Goal: Task Accomplishment & Management: Use online tool/utility

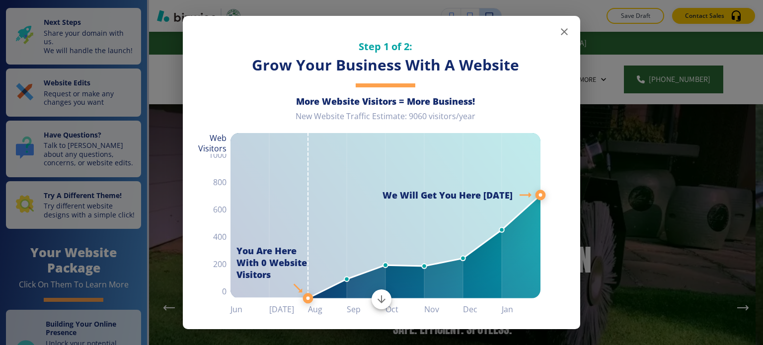
click at [558, 33] on icon "button" at bounding box center [564, 32] width 12 height 12
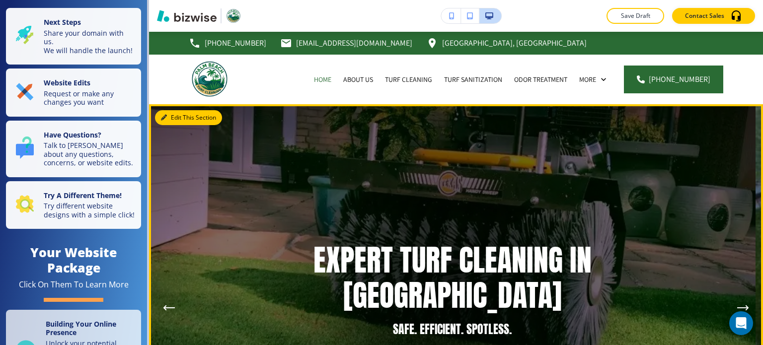
click at [171, 117] on button "Edit This Section" at bounding box center [188, 117] width 67 height 15
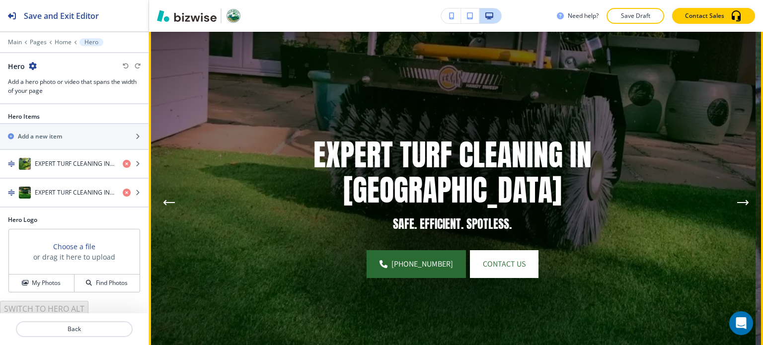
scroll to position [122, 0]
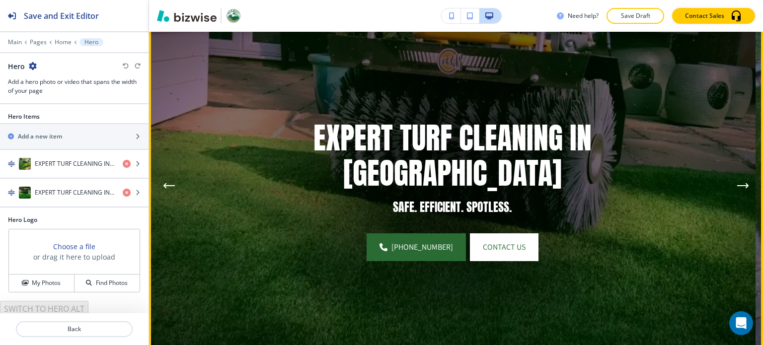
click at [737, 183] on icon "Next Hero Image" at bounding box center [743, 186] width 12 height 6
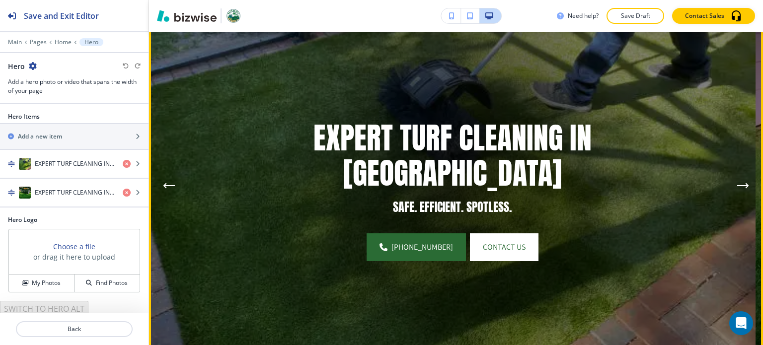
click at [737, 183] on icon "Next Hero Image" at bounding box center [743, 186] width 12 height 6
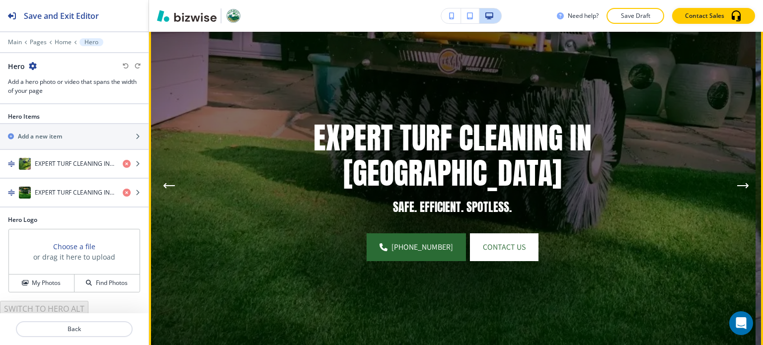
click at [737, 183] on icon "Next Hero Image" at bounding box center [743, 186] width 12 height 6
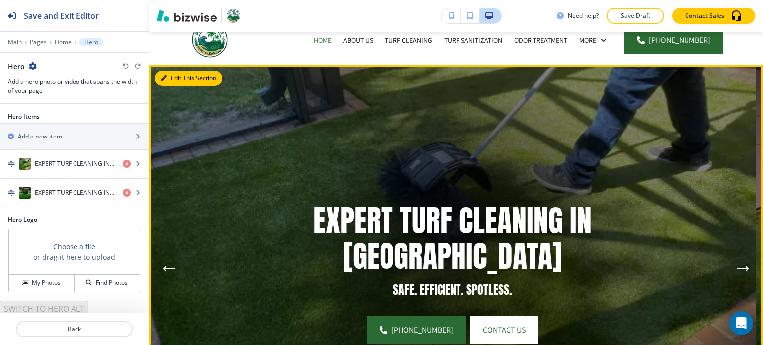
scroll to position [23, 0]
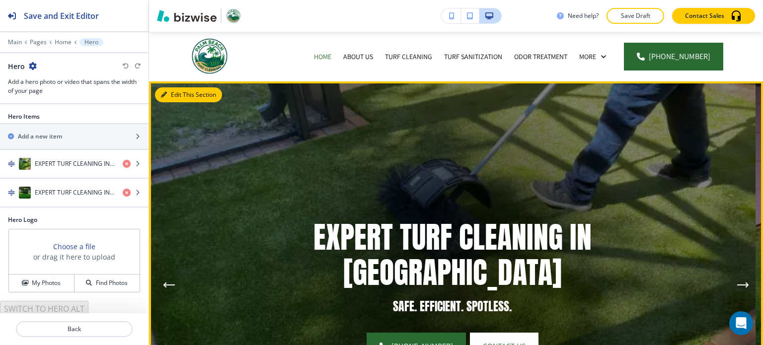
click at [168, 96] on div "Edit This Section EXPERT TURF CLEANING IN [GEOGRAPHIC_DATA] SAFE. EFFICIENT. SP…" at bounding box center [456, 284] width 614 height 407
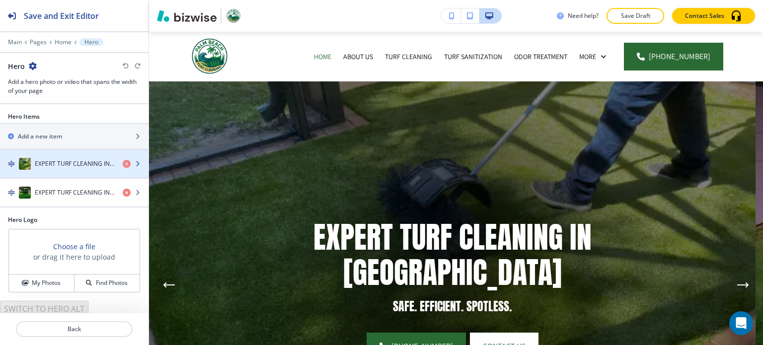
click at [45, 165] on h4 "EXPERT TURF CLEANING IN [GEOGRAPHIC_DATA]" at bounding box center [75, 163] width 80 height 9
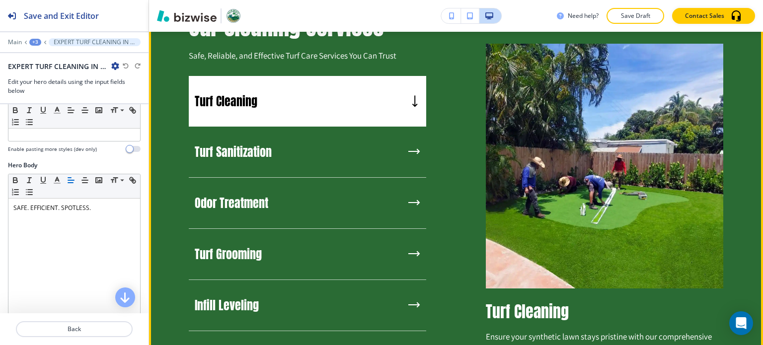
scroll to position [867, 0]
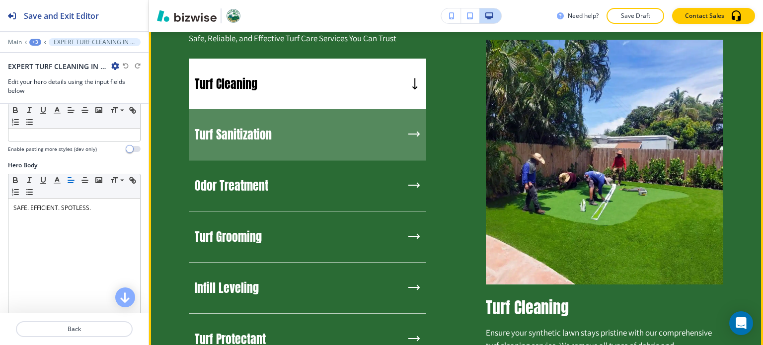
click at [364, 160] on div "Turf Sanitization" at bounding box center [307, 134] width 237 height 51
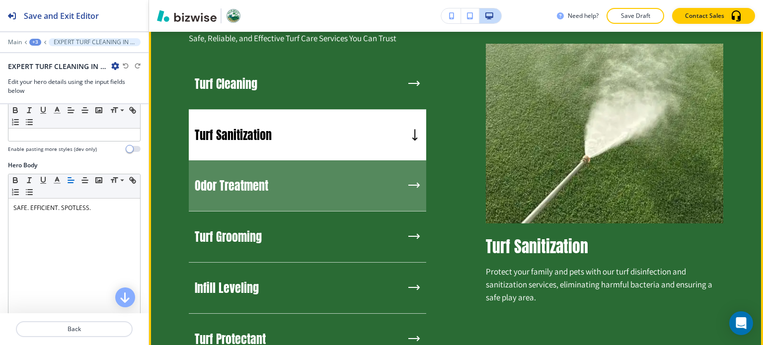
click at [345, 212] on div "Odor Treatment" at bounding box center [307, 185] width 237 height 51
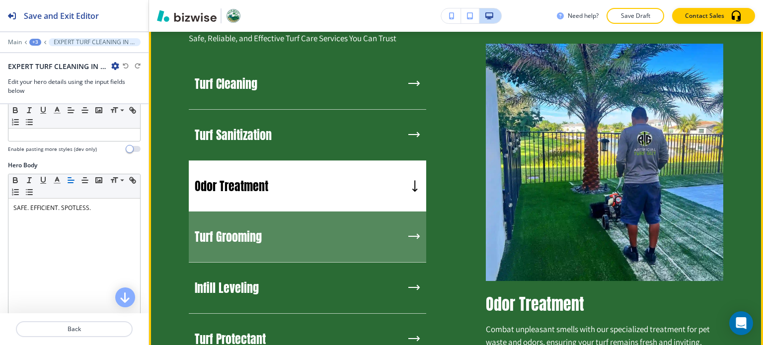
click at [324, 259] on div "Turf Grooming" at bounding box center [307, 237] width 237 height 51
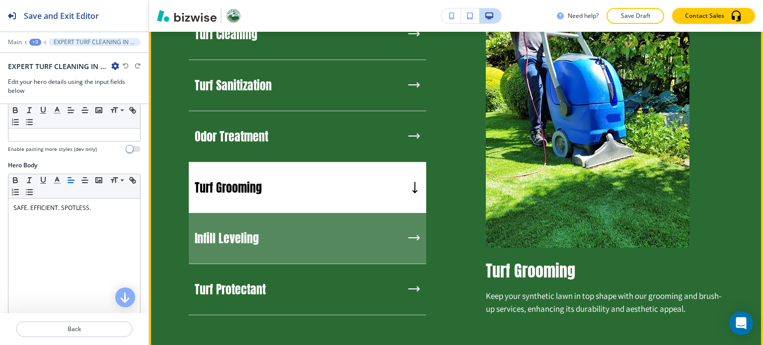
click at [316, 264] on div "Infill Leveling" at bounding box center [307, 238] width 237 height 51
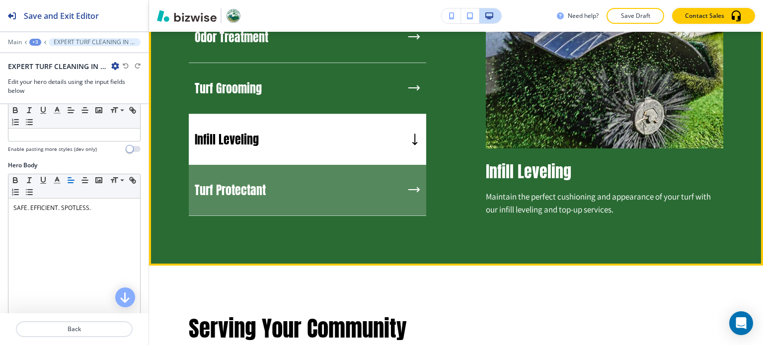
click at [321, 216] on div "Turf Protectant" at bounding box center [307, 190] width 237 height 51
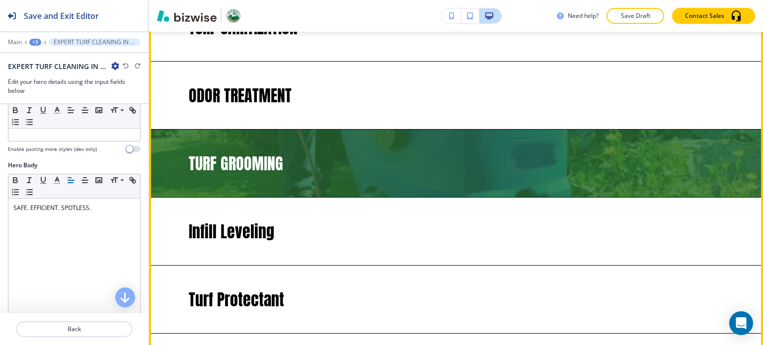
scroll to position [2037, 0]
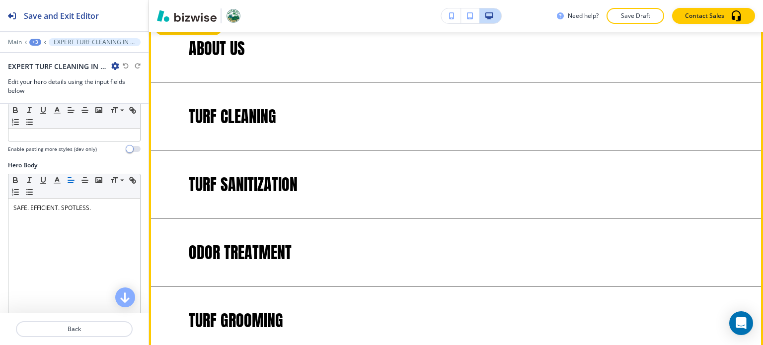
click at [174, 35] on button "Edit This Section" at bounding box center [188, 27] width 67 height 15
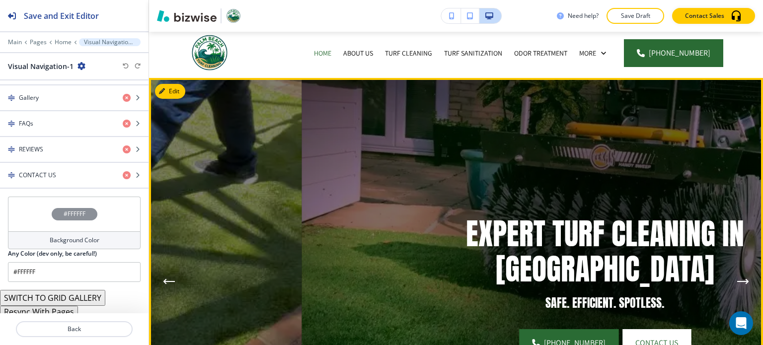
scroll to position [0, 0]
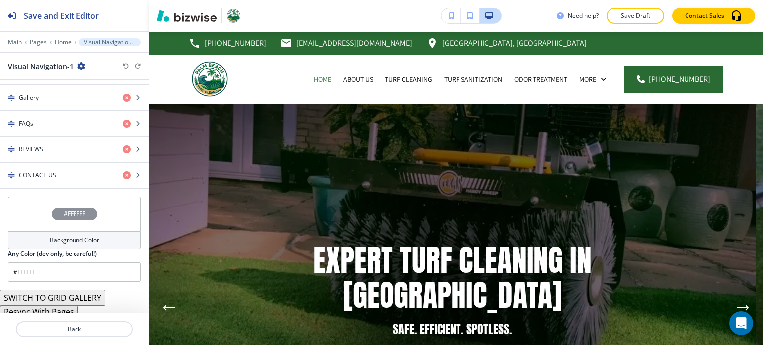
click at [58, 306] on button "Resync With Pages" at bounding box center [39, 312] width 78 height 12
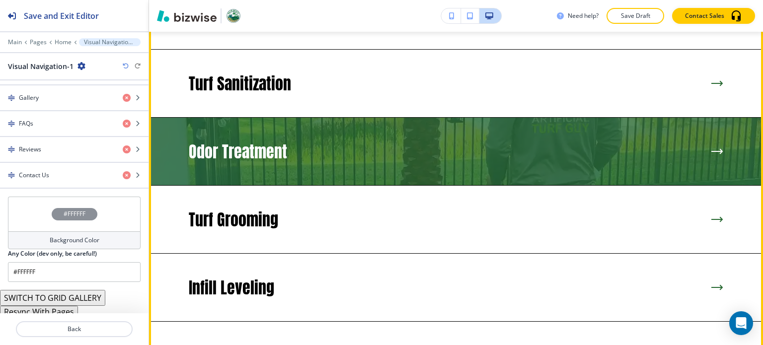
scroll to position [1887, 0]
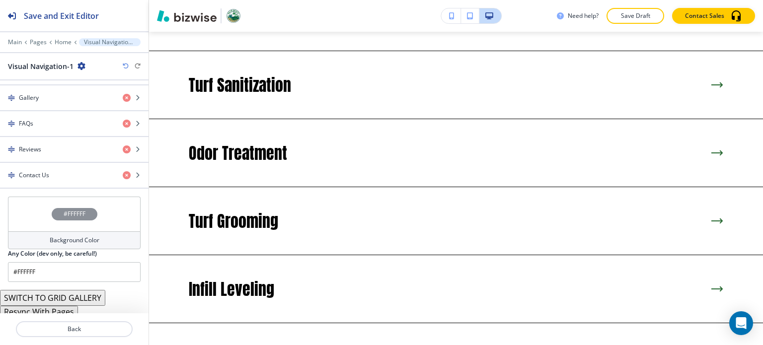
click at [55, 307] on button "Resync With Pages" at bounding box center [39, 312] width 78 height 12
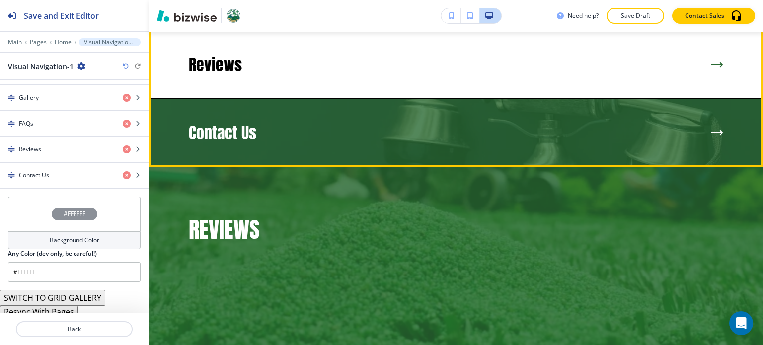
scroll to position [2434, 0]
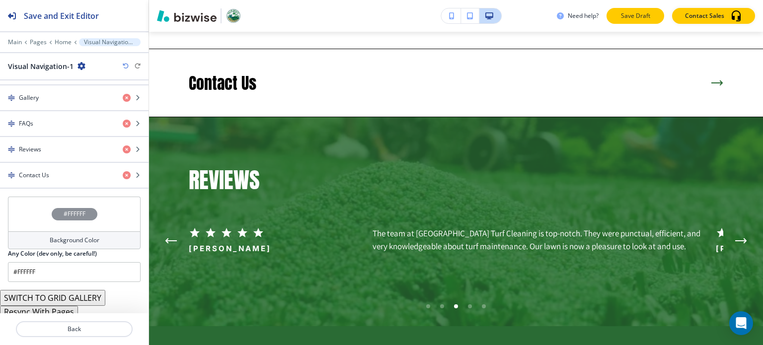
click at [636, 13] on p "Save Draft" at bounding box center [635, 15] width 32 height 9
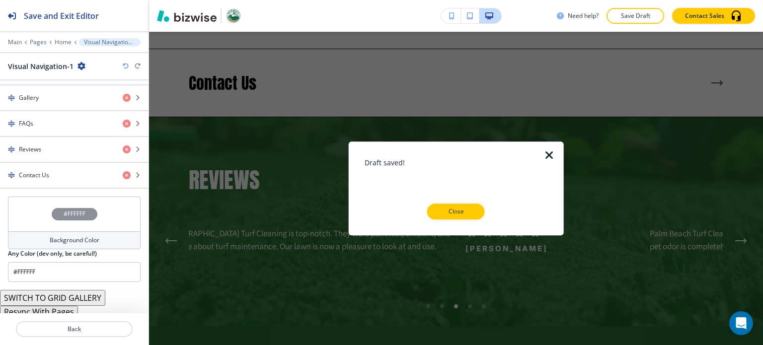
click at [467, 212] on p "Close" at bounding box center [456, 211] width 32 height 9
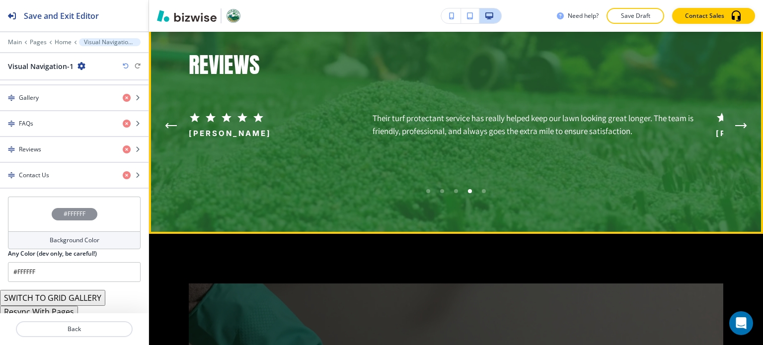
scroll to position [2533, 0]
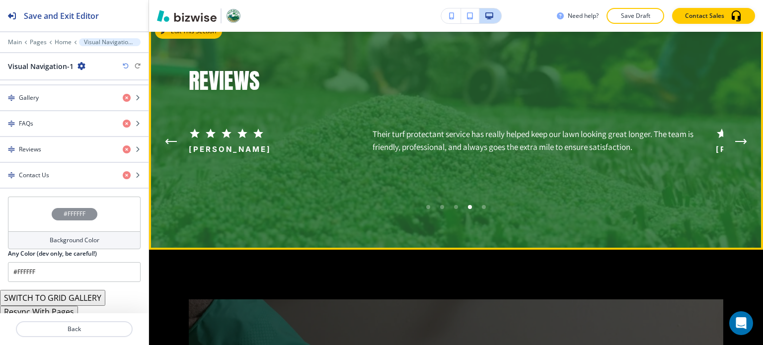
click at [166, 34] on icon "button" at bounding box center [164, 31] width 6 height 6
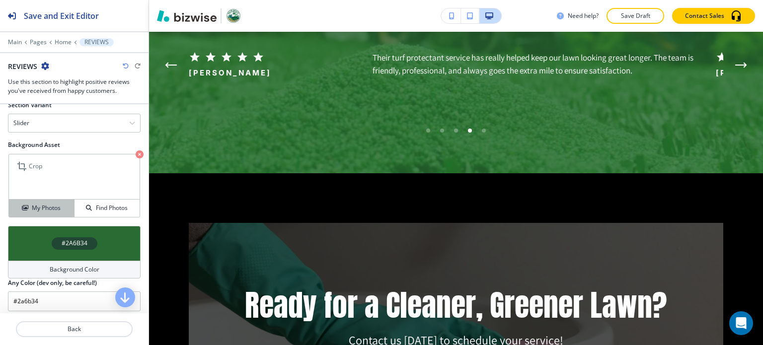
scroll to position [685, 0]
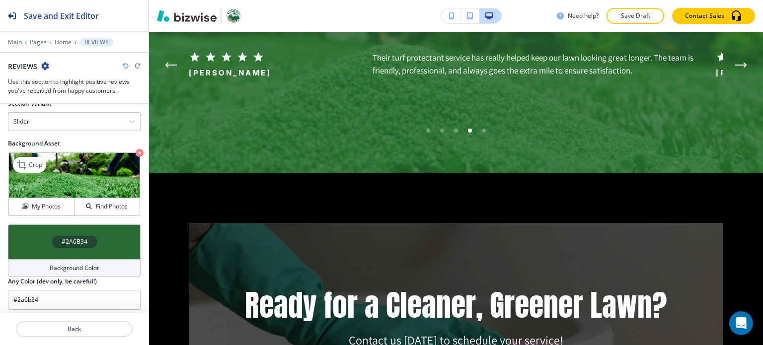
click at [136, 149] on icon "button" at bounding box center [140, 153] width 8 height 8
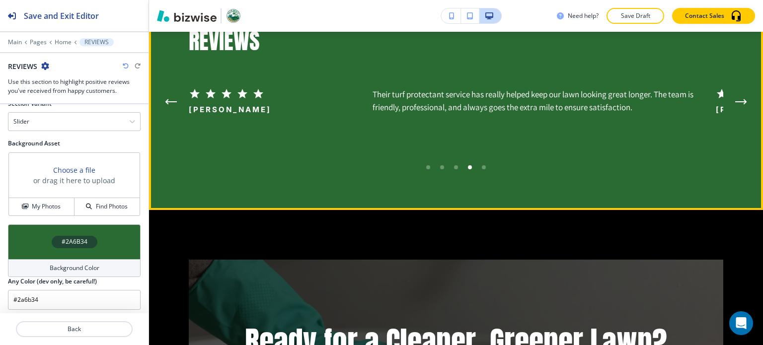
scroll to position [2510, 0]
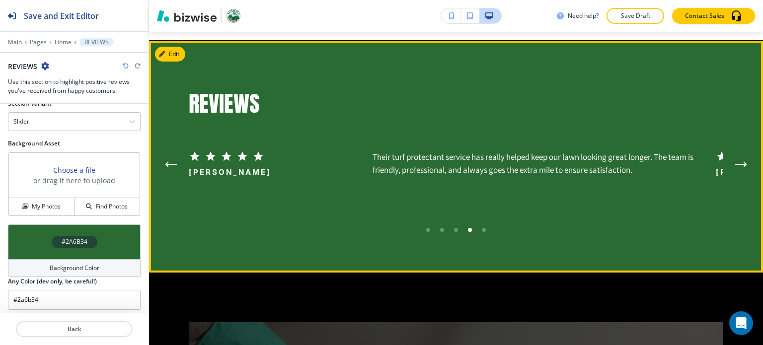
click at [735, 174] on button "Next Testimonial" at bounding box center [741, 164] width 20 height 20
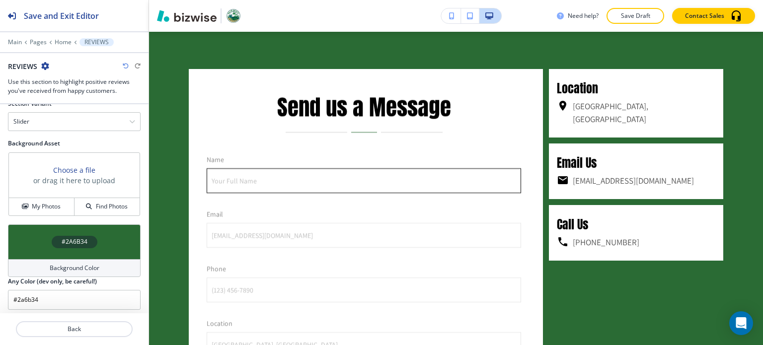
scroll to position [3454, 0]
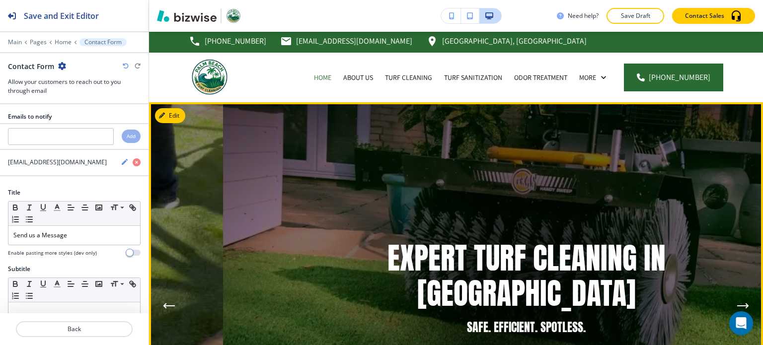
scroll to position [0, 0]
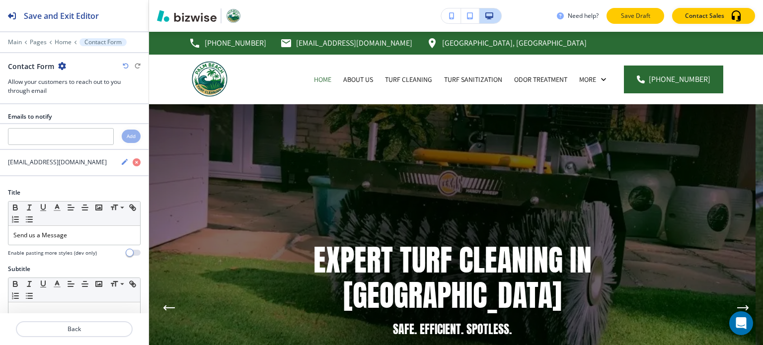
click at [617, 16] on button "Save Draft" at bounding box center [635, 16] width 58 height 16
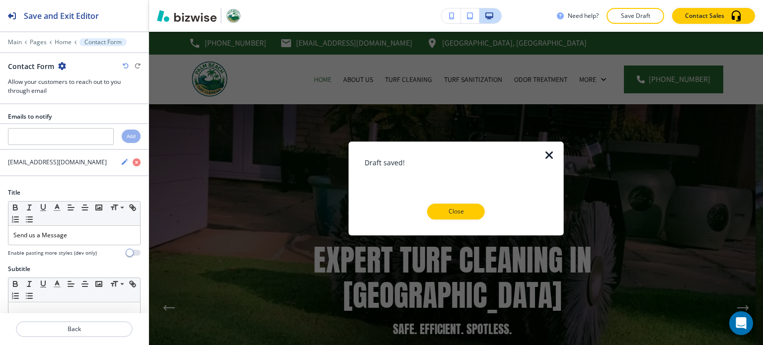
click at [452, 208] on p "Close" at bounding box center [456, 211] width 32 height 9
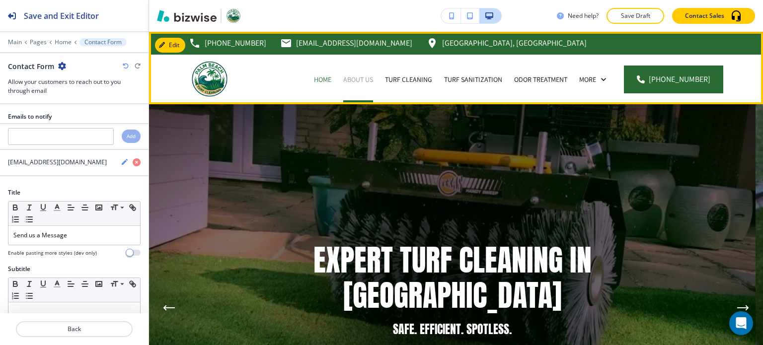
click at [364, 79] on p "About Us" at bounding box center [358, 80] width 30 height 10
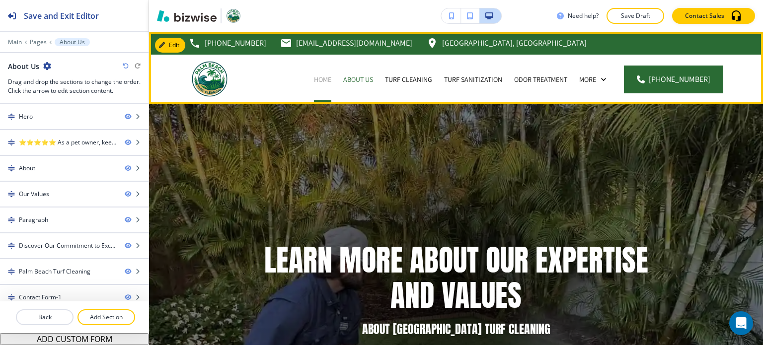
click at [322, 77] on p "Home" at bounding box center [322, 80] width 17 height 10
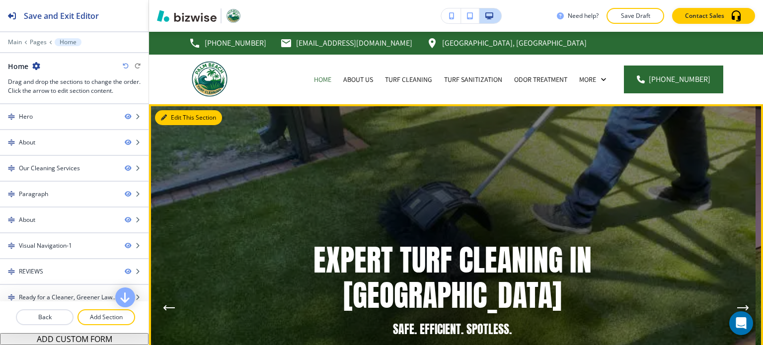
click at [174, 117] on button "Edit This Section" at bounding box center [188, 117] width 67 height 15
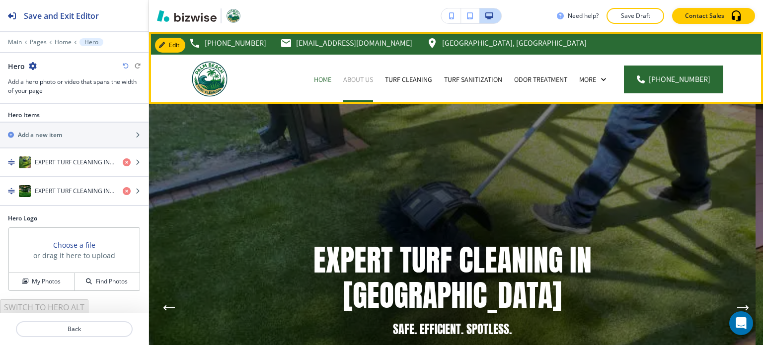
click at [364, 81] on p "About Us" at bounding box center [358, 80] width 30 height 10
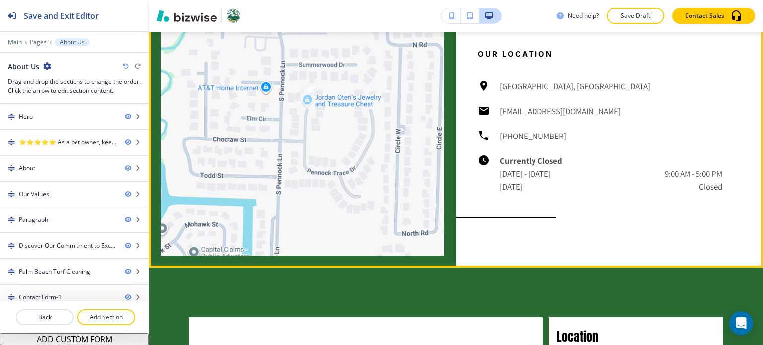
scroll to position [1987, 0]
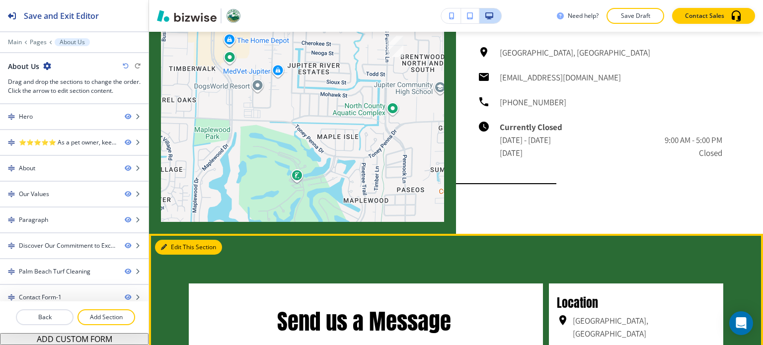
click at [178, 255] on button "Edit This Section" at bounding box center [188, 247] width 67 height 15
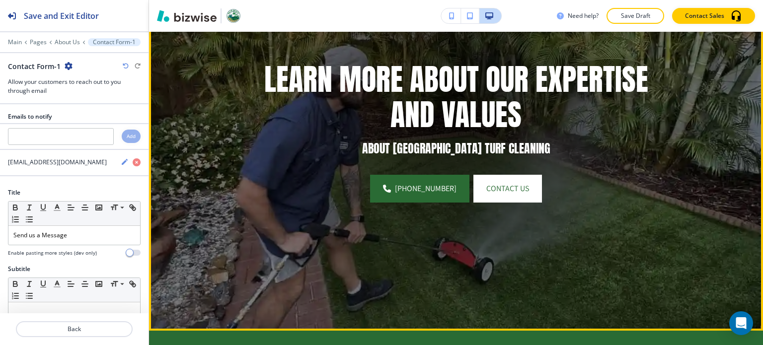
scroll to position [0, 0]
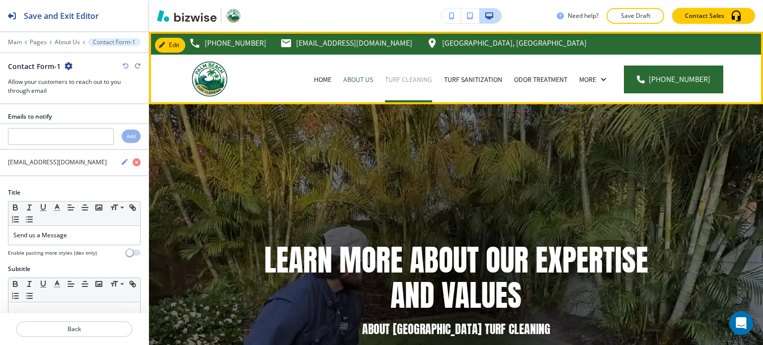
click at [425, 77] on p "Turf Cleaning" at bounding box center [408, 80] width 47 height 10
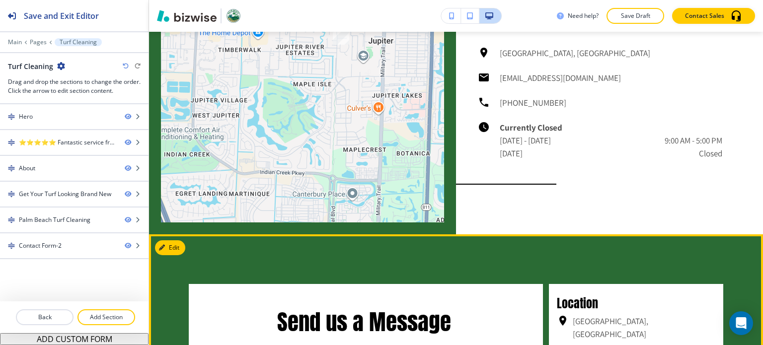
scroll to position [1440, 0]
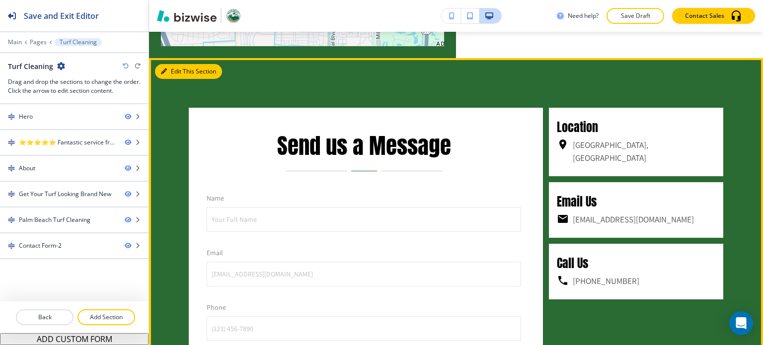
click at [170, 79] on button "Edit This Section" at bounding box center [188, 71] width 67 height 15
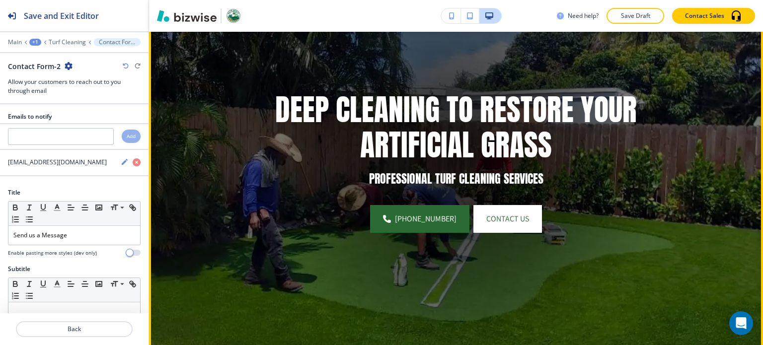
scroll to position [0, 0]
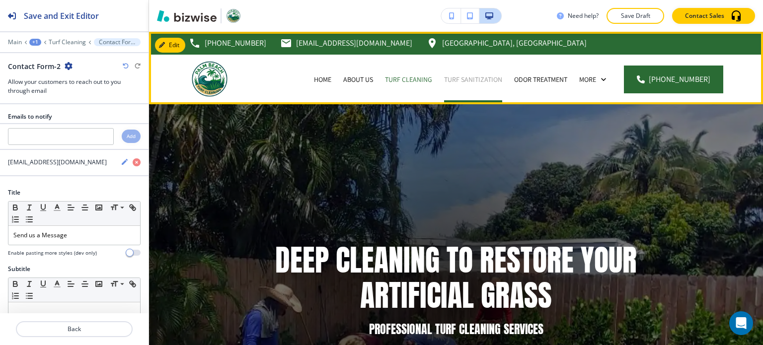
click at [489, 77] on p "Turf Sanitization" at bounding box center [473, 80] width 58 height 10
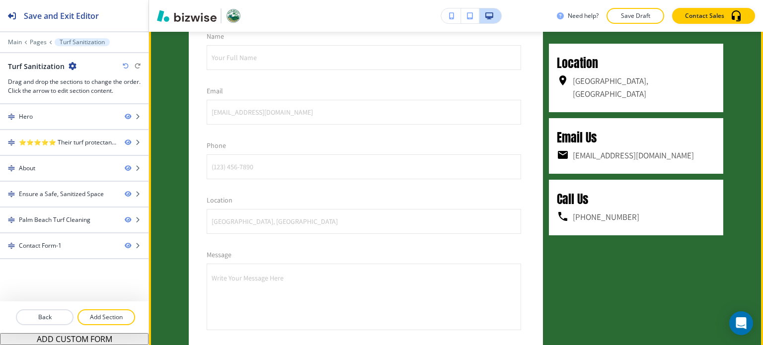
scroll to position [1440, 0]
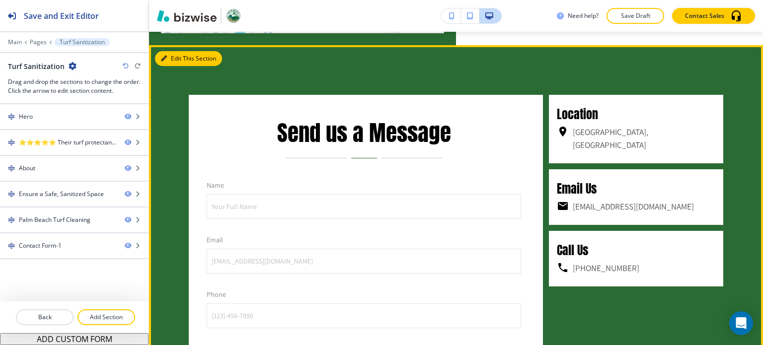
click at [172, 66] on button "Edit This Section" at bounding box center [188, 58] width 67 height 15
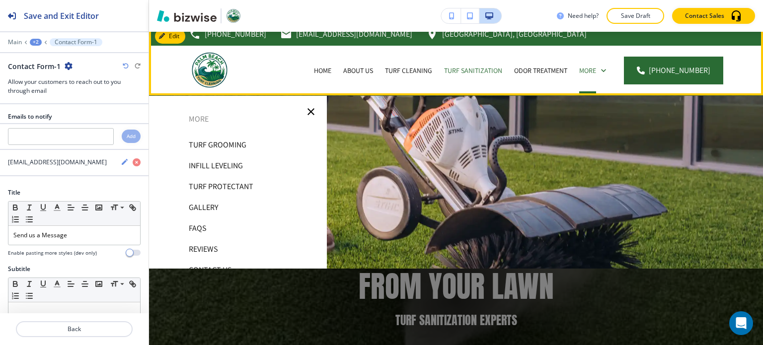
scroll to position [0, 0]
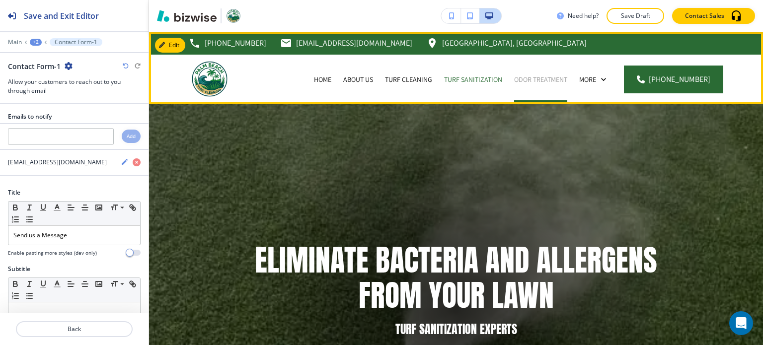
click at [564, 79] on p "Odor Treatment" at bounding box center [540, 80] width 53 height 10
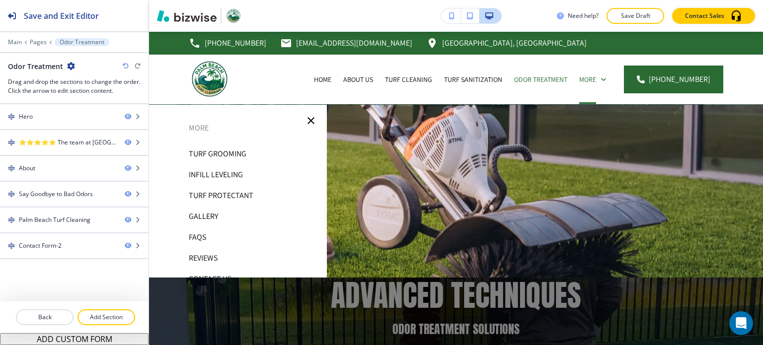
click at [236, 152] on p "Turf Grooming" at bounding box center [218, 154] width 58 height 15
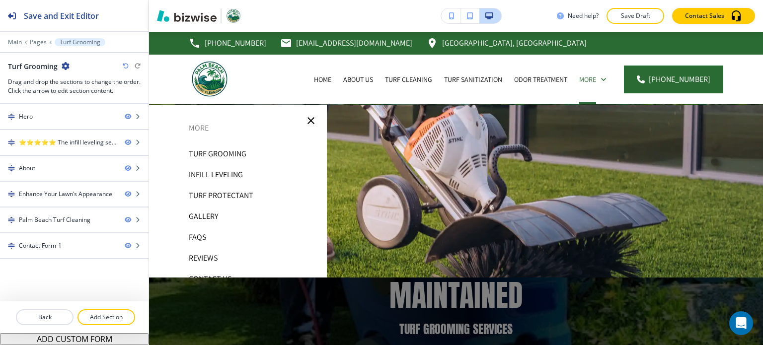
click at [230, 172] on p "Infill Leveling" at bounding box center [216, 174] width 54 height 15
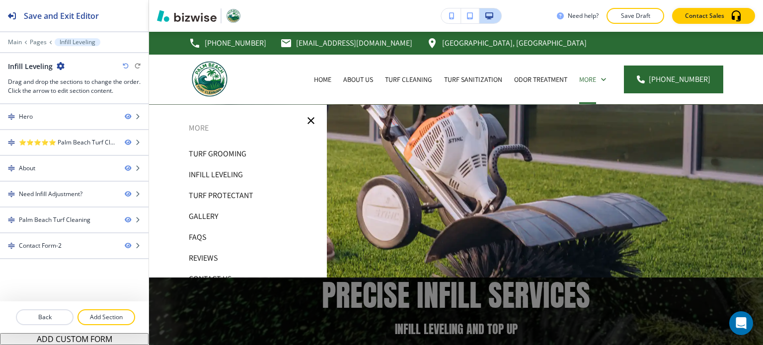
click at [236, 194] on p "Turf Protectant" at bounding box center [221, 195] width 65 height 15
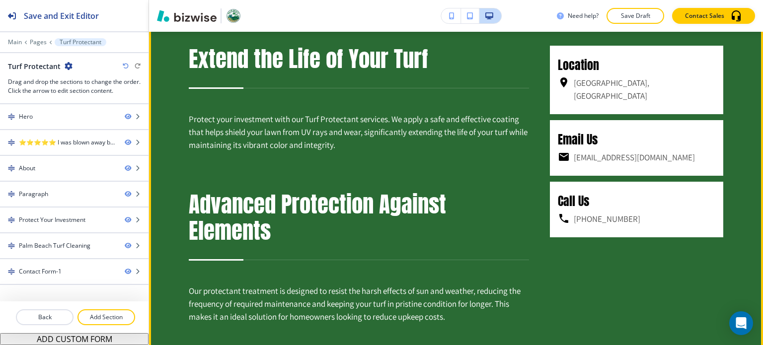
scroll to position [795, 0]
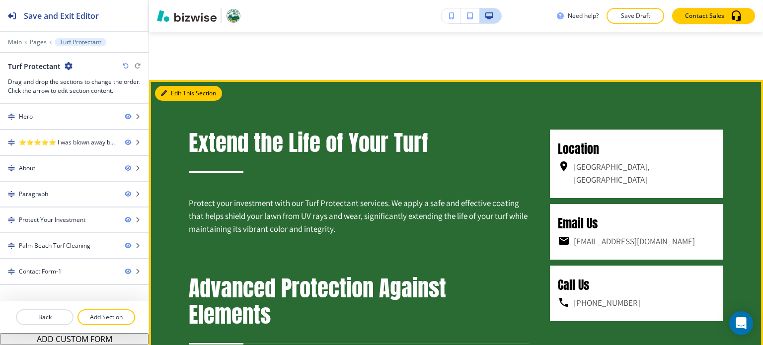
click at [179, 101] on button "Edit This Section" at bounding box center [188, 93] width 67 height 15
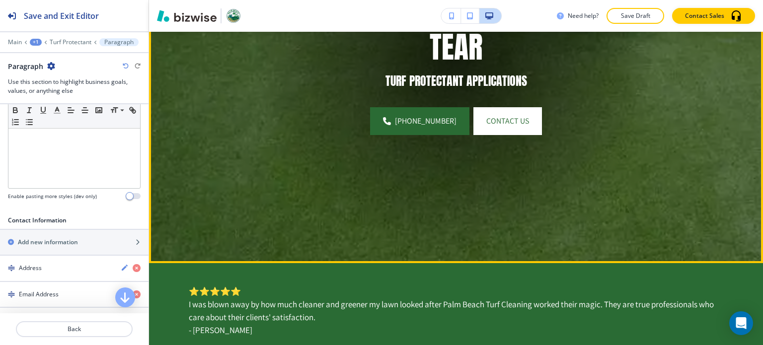
scroll to position [0, 0]
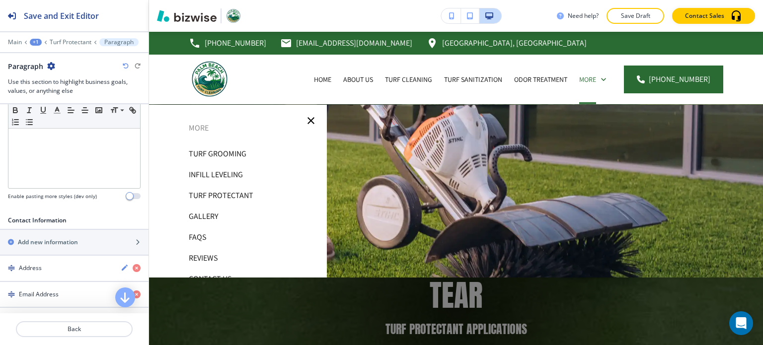
click at [210, 216] on p "Gallery" at bounding box center [203, 216] width 29 height 15
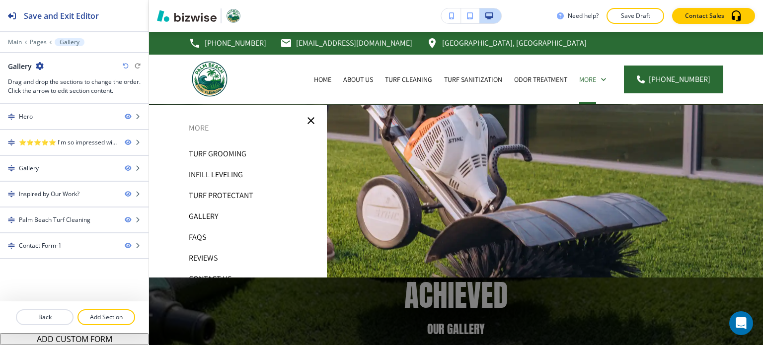
click at [199, 239] on p "FAQs" at bounding box center [197, 237] width 17 height 15
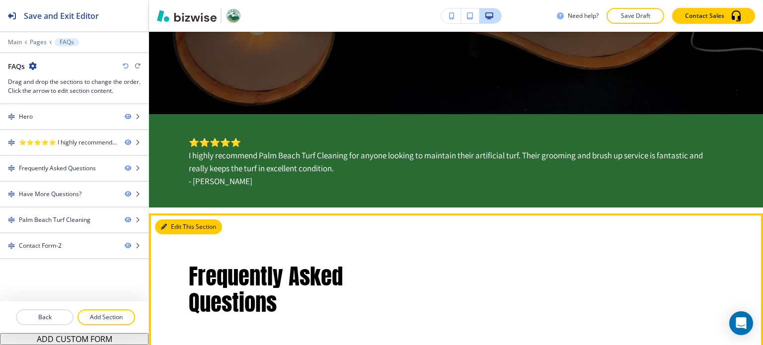
click at [175, 225] on button "Edit This Section" at bounding box center [188, 227] width 67 height 15
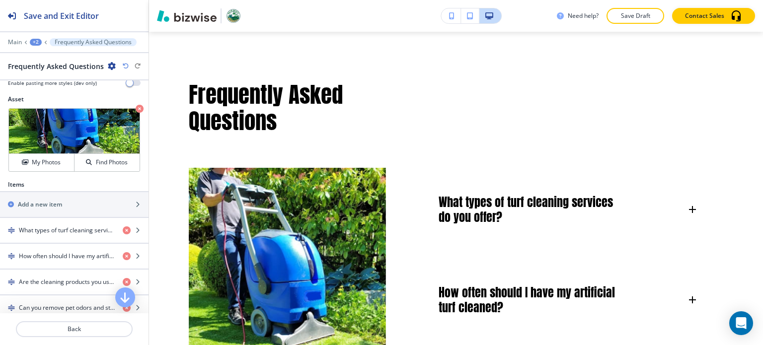
scroll to position [298, 0]
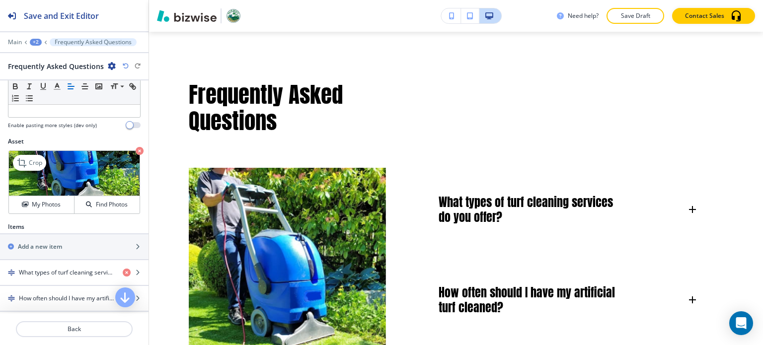
click at [136, 149] on icon "button" at bounding box center [140, 151] width 8 height 8
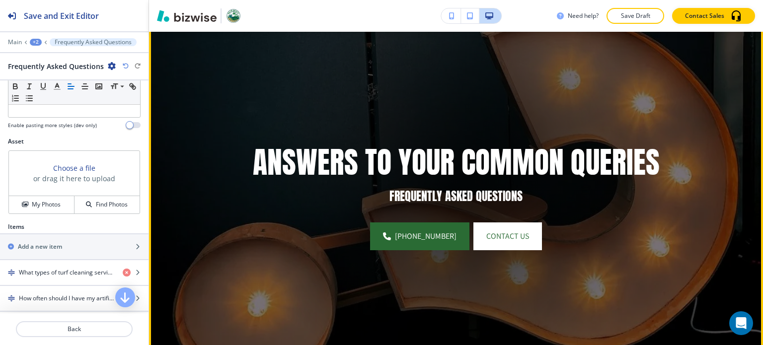
scroll to position [0, 0]
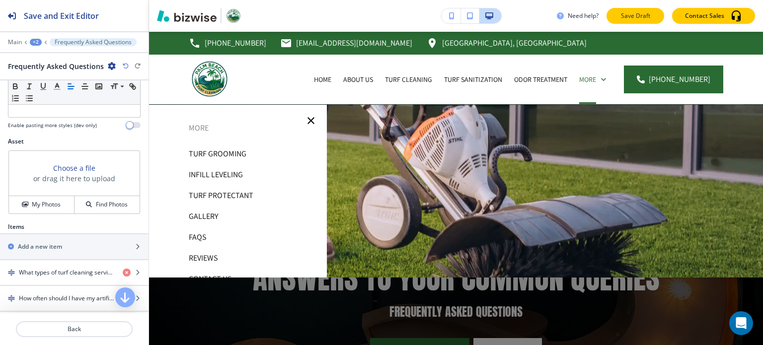
click at [640, 16] on p "Save Draft" at bounding box center [635, 15] width 32 height 9
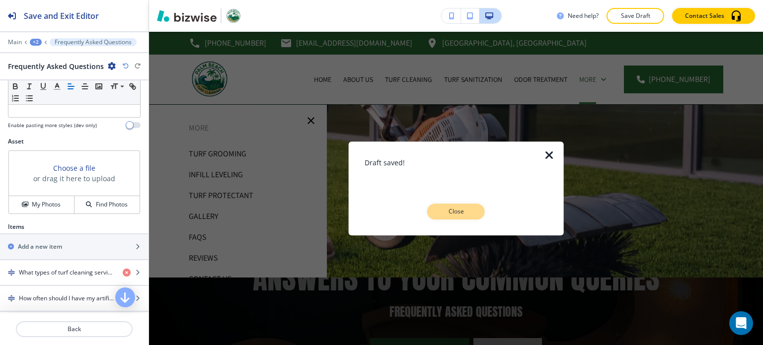
click at [471, 212] on p "Close" at bounding box center [456, 211] width 32 height 9
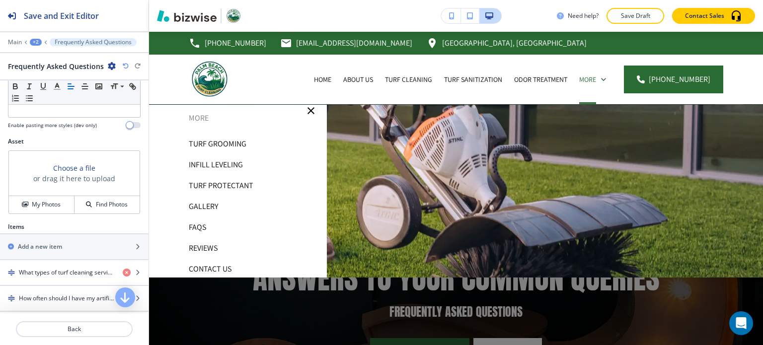
scroll to position [12, 0]
click at [213, 245] on p "Reviews" at bounding box center [203, 246] width 29 height 15
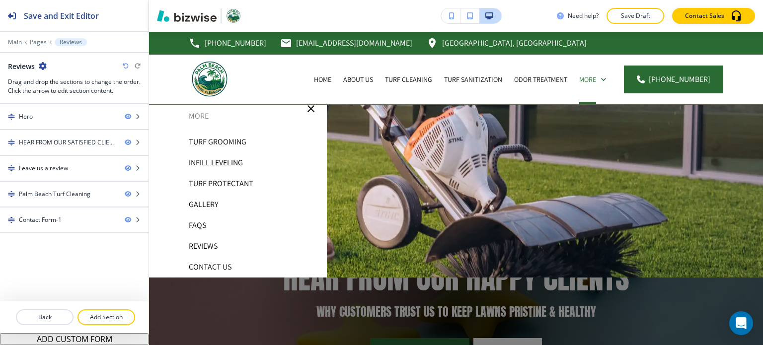
click at [216, 265] on p "Contact Us" at bounding box center [210, 267] width 43 height 15
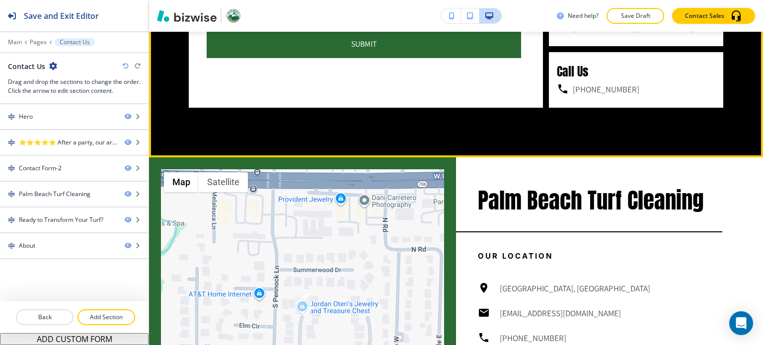
scroll to position [928, 0]
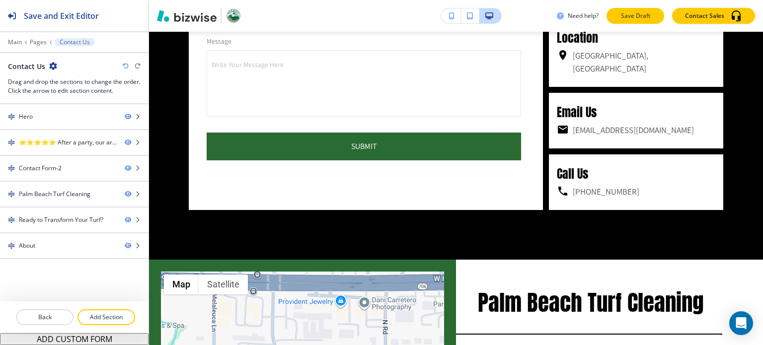
click at [628, 10] on button "Save Draft" at bounding box center [635, 16] width 58 height 16
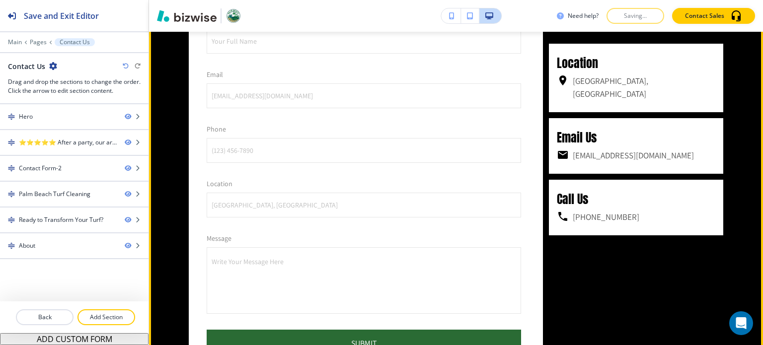
scroll to position [630, 0]
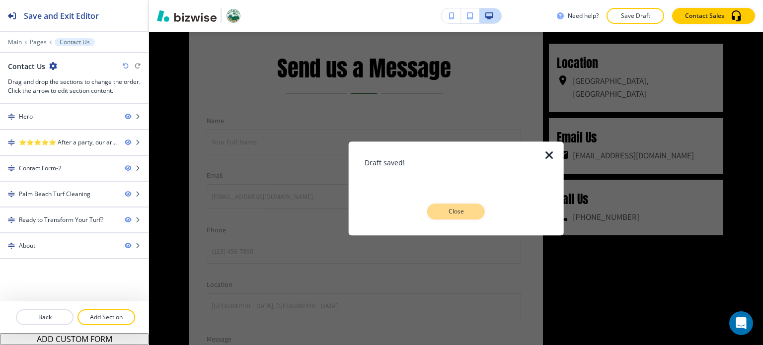
click at [465, 210] on p "Close" at bounding box center [456, 211] width 32 height 9
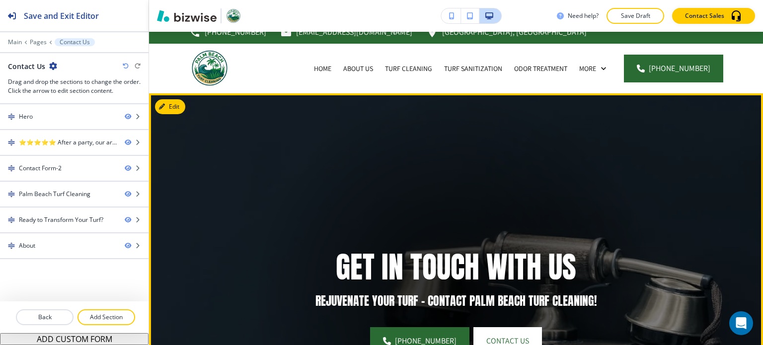
scroll to position [0, 0]
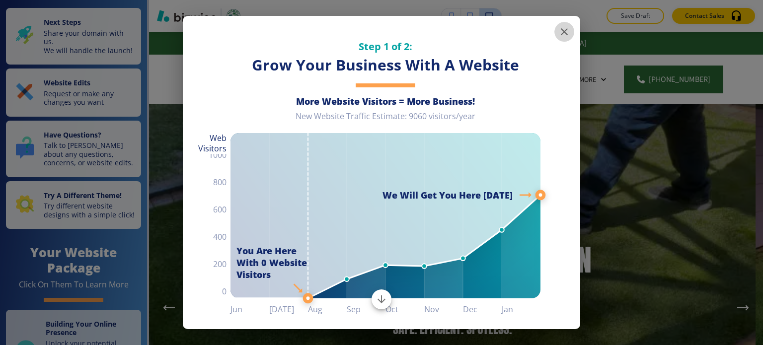
click at [558, 34] on icon "button" at bounding box center [564, 32] width 12 height 12
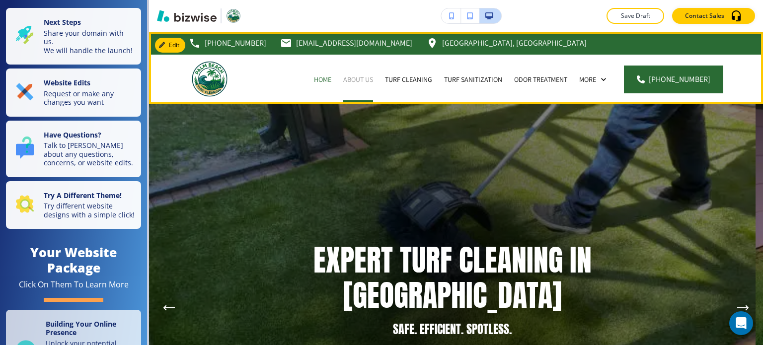
click at [372, 78] on p "About Us" at bounding box center [358, 80] width 30 height 10
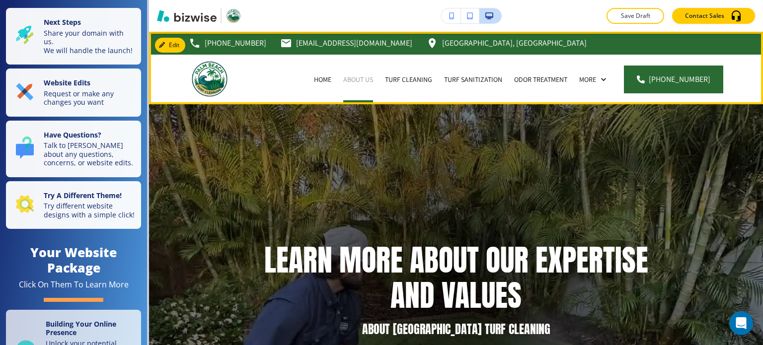
click at [373, 80] on p "About Us" at bounding box center [358, 80] width 30 height 10
click at [322, 79] on p "Home" at bounding box center [322, 80] width 17 height 10
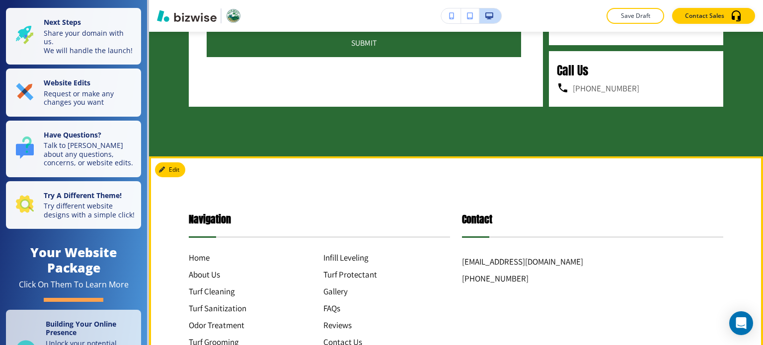
scroll to position [3924, 0]
